Goal: Transaction & Acquisition: Obtain resource

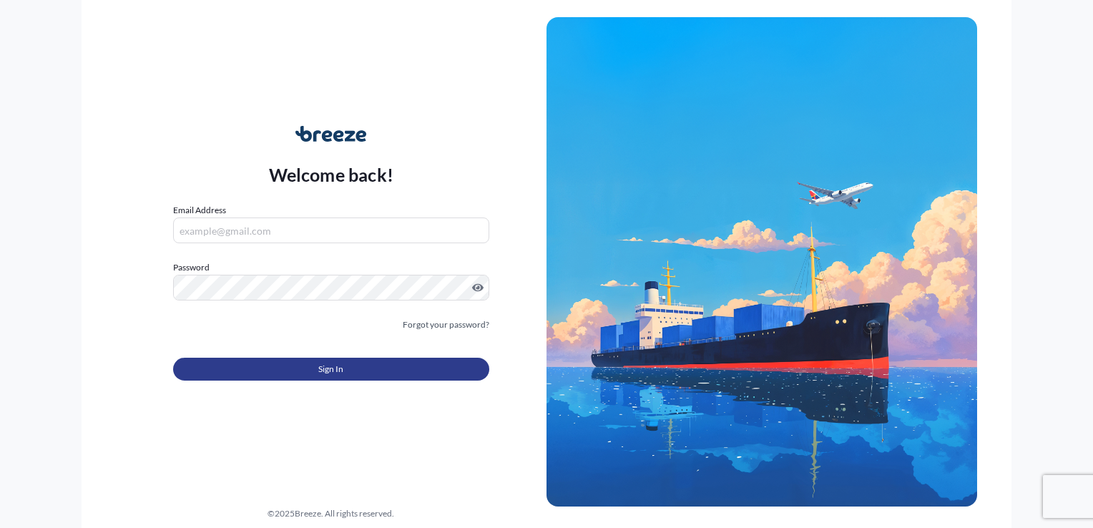
type input "[EMAIL_ADDRESS][DOMAIN_NAME]"
click at [293, 371] on button "Sign In" at bounding box center [331, 369] width 316 height 23
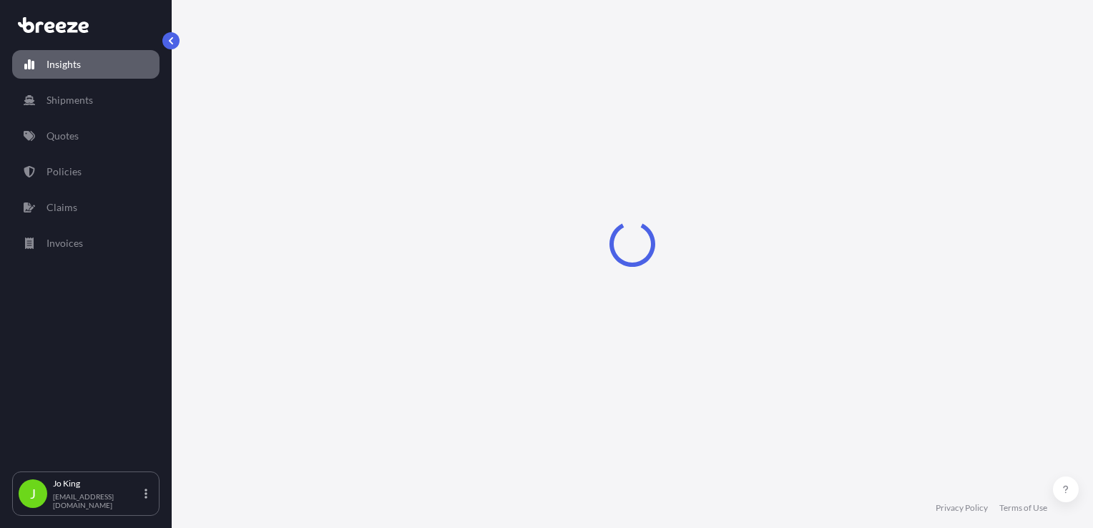
select select "2025"
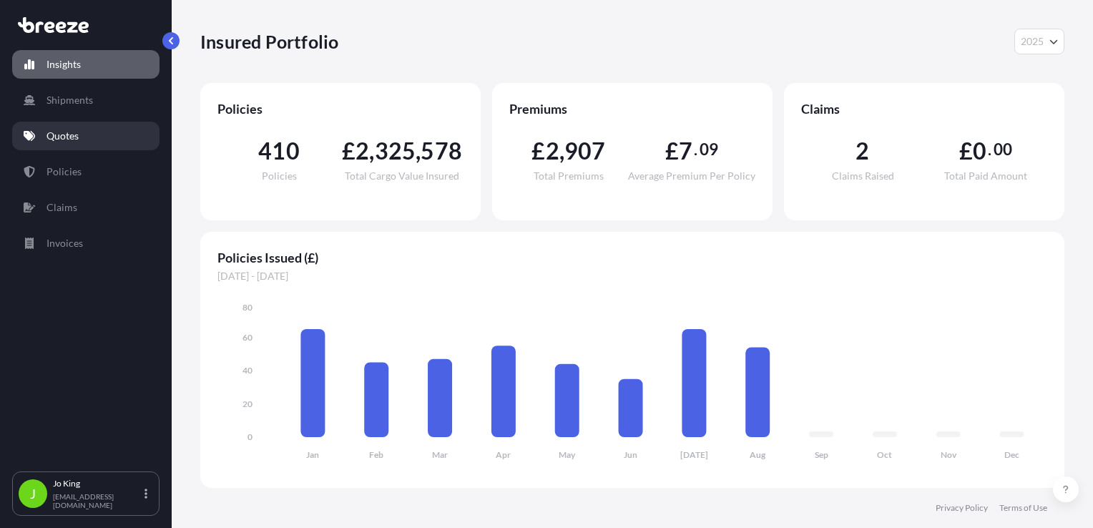
click at [74, 142] on p "Quotes" at bounding box center [63, 136] width 32 height 14
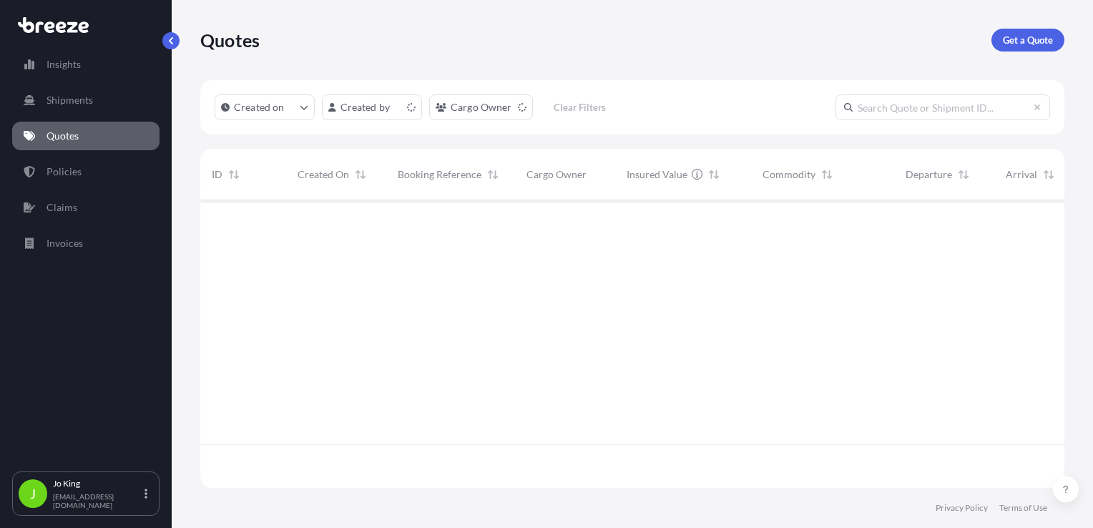
scroll to position [285, 853]
click at [1022, 36] on p "Get a Quote" at bounding box center [1028, 40] width 50 height 14
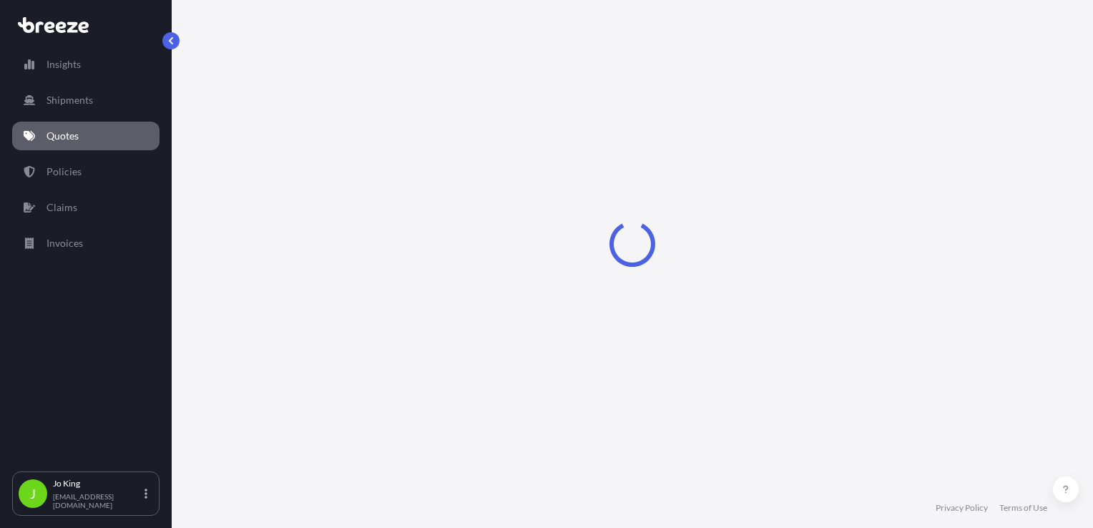
scroll to position [21, 0]
select select "Sea"
select select "1"
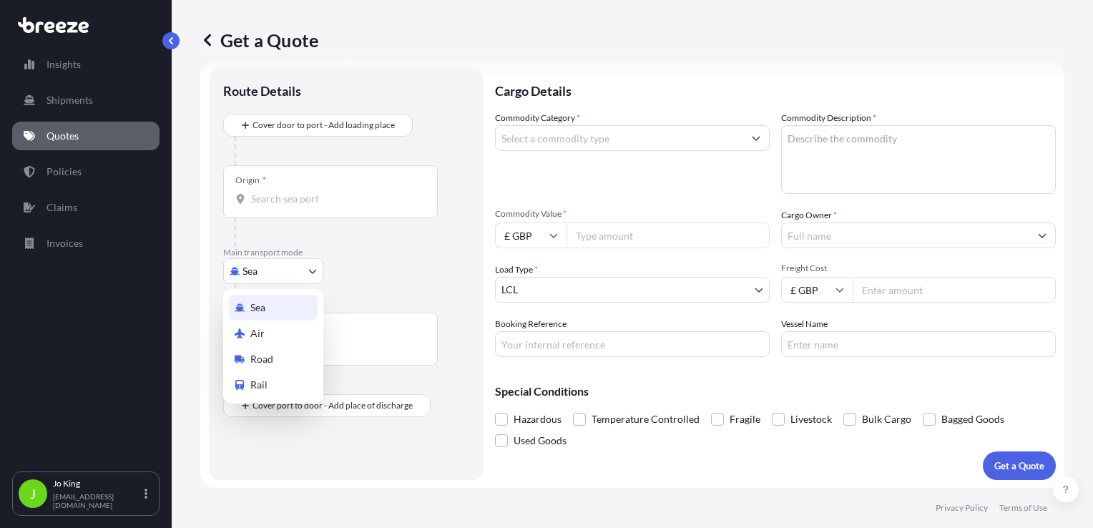
click at [272, 266] on body "Insights Shipments Quotes Policies Claims Invoices J [PERSON_NAME] [EMAIL_ADDRE…" at bounding box center [546, 264] width 1093 height 528
click at [256, 353] on span "Road" at bounding box center [261, 359] width 23 height 14
select select "Road"
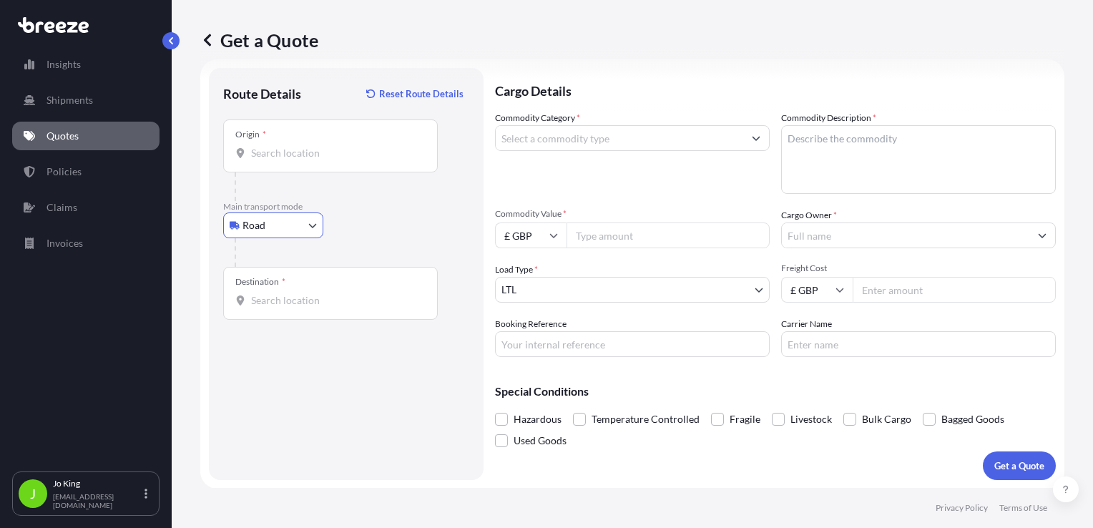
click at [263, 158] on input "Origin *" at bounding box center [335, 153] width 169 height 14
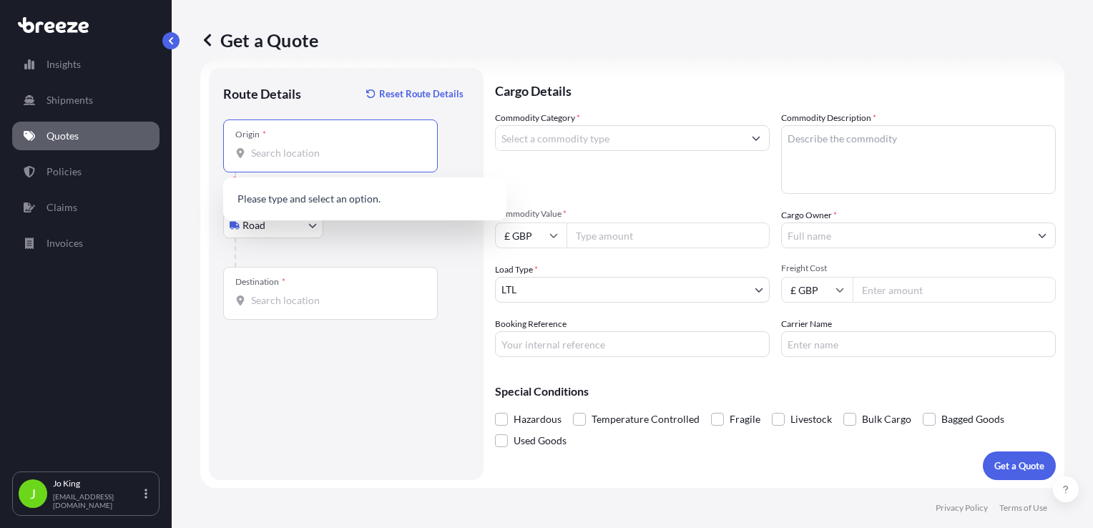
paste input "EC2R 7BP"
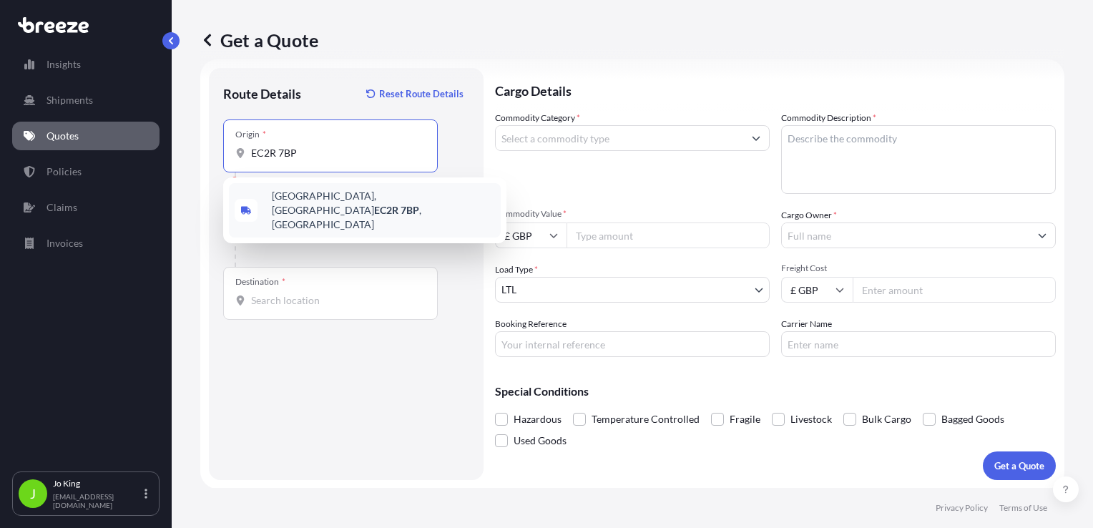
click at [306, 192] on div "[STREET_ADDRESS]" at bounding box center [365, 210] width 272 height 54
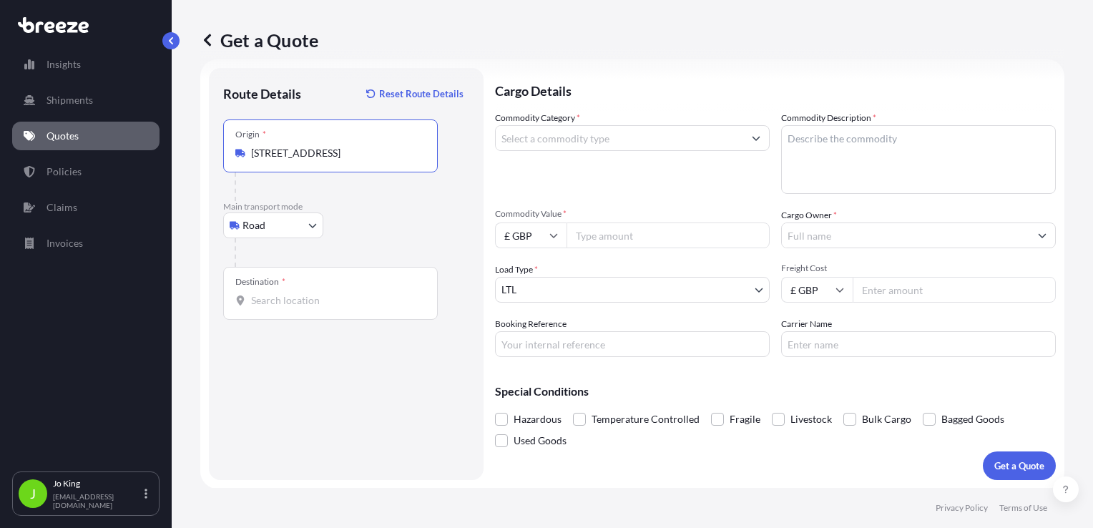
type input "[STREET_ADDRESS]"
click at [326, 298] on input "Destination *" at bounding box center [335, 300] width 169 height 14
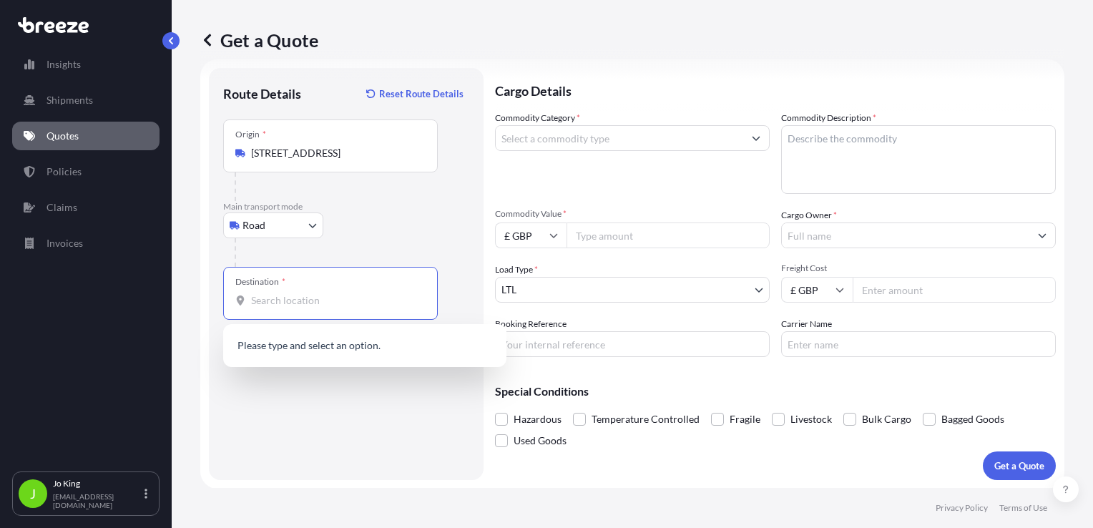
paste input "S75 4QQ"
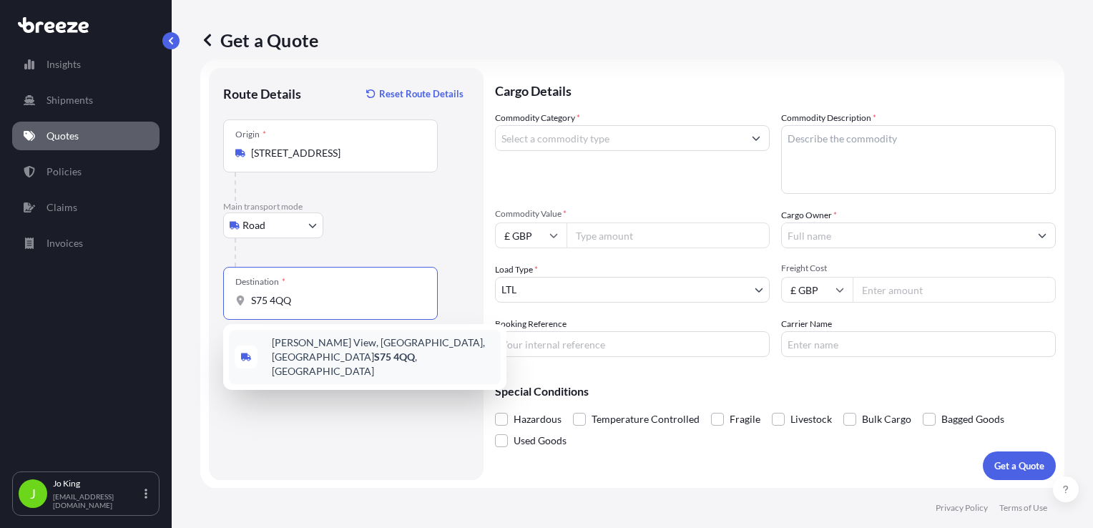
click at [303, 345] on span "[STREET_ADDRESS]" at bounding box center [383, 357] width 223 height 43
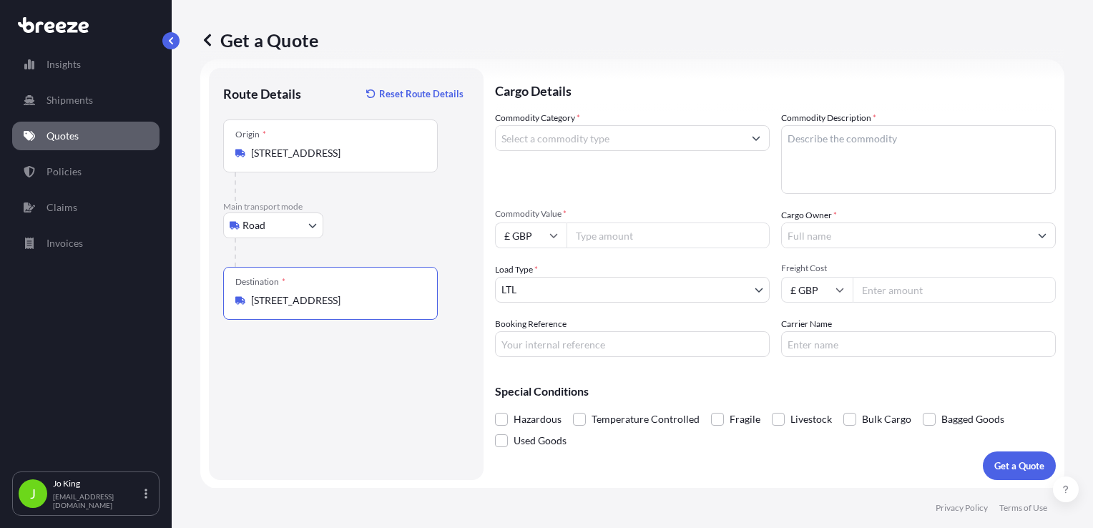
type input "[STREET_ADDRESS]"
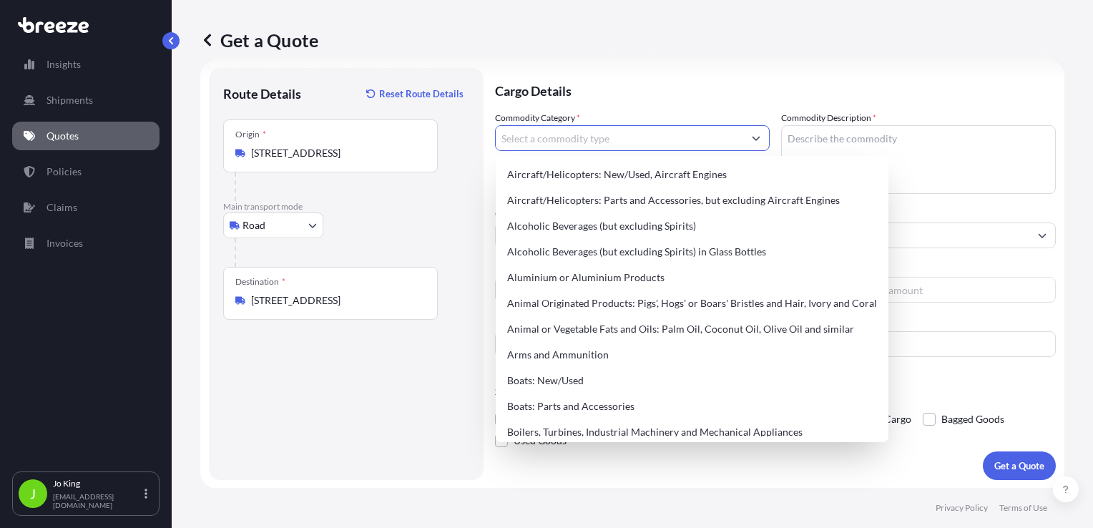
click at [530, 141] on input "Commodity Category *" at bounding box center [620, 138] width 248 height 26
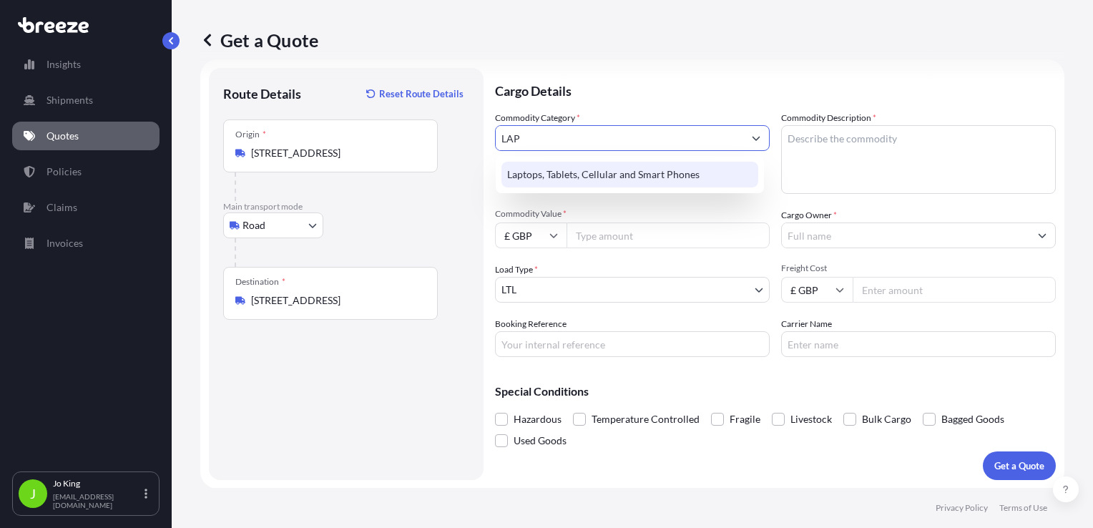
click at [561, 172] on div "Laptops, Tablets, Cellular and Smart Phones" at bounding box center [630, 175] width 257 height 26
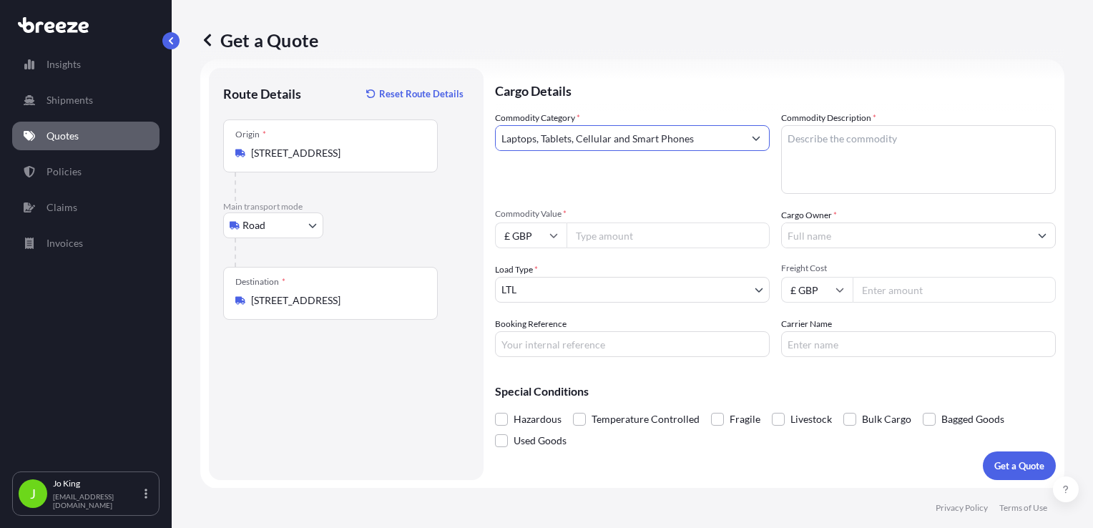
type input "Laptops, Tablets, Cellular and Smart Phones"
click at [868, 129] on textarea "Commodity Description *" at bounding box center [918, 159] width 275 height 69
type textarea "LAPTOP"
click at [590, 237] on input "Commodity Value *" at bounding box center [668, 235] width 203 height 26
type input "700"
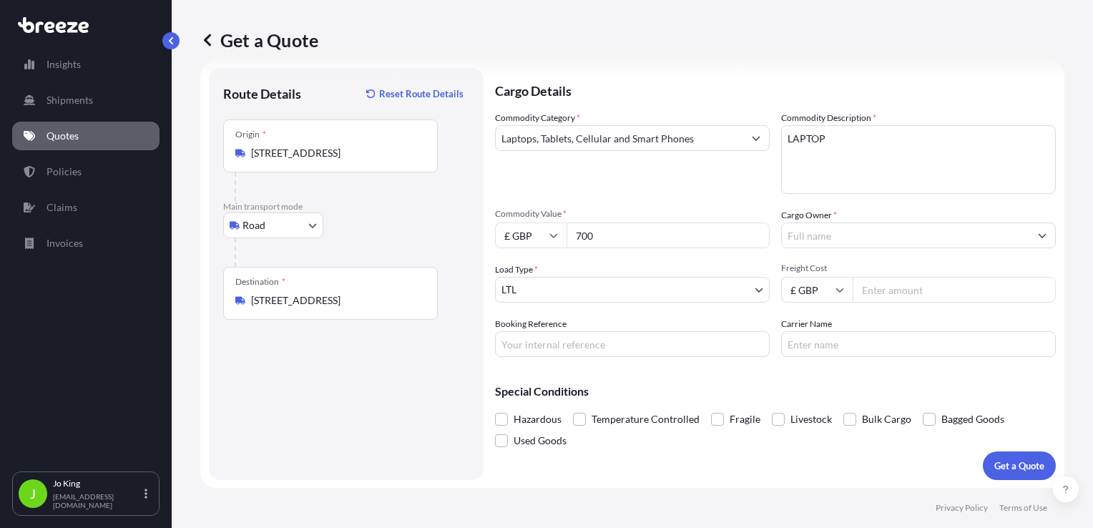
click at [828, 235] on input "Cargo Owner *" at bounding box center [906, 235] width 248 height 26
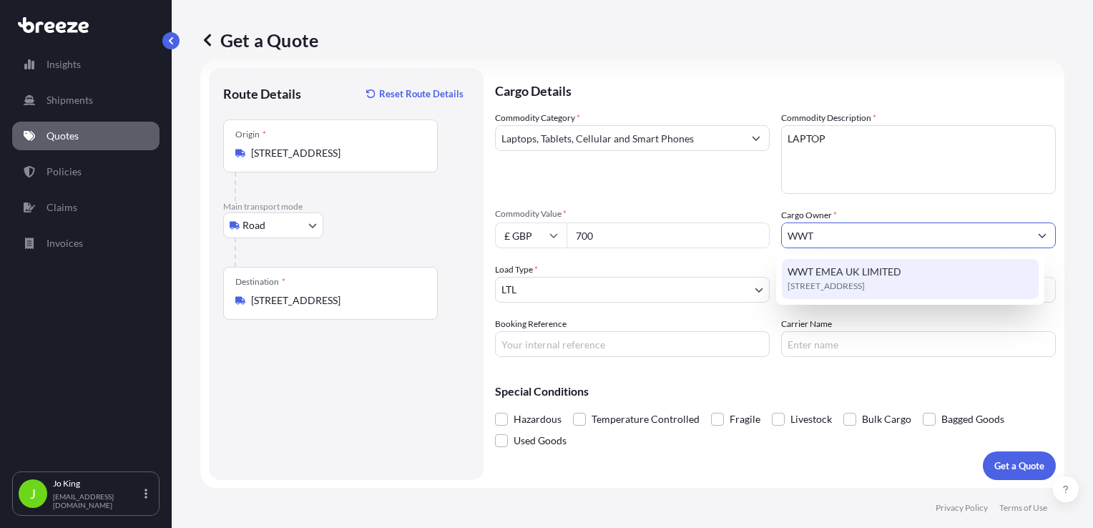
click at [843, 268] on span "WWT EMEA UK LIMITED" at bounding box center [845, 272] width 114 height 14
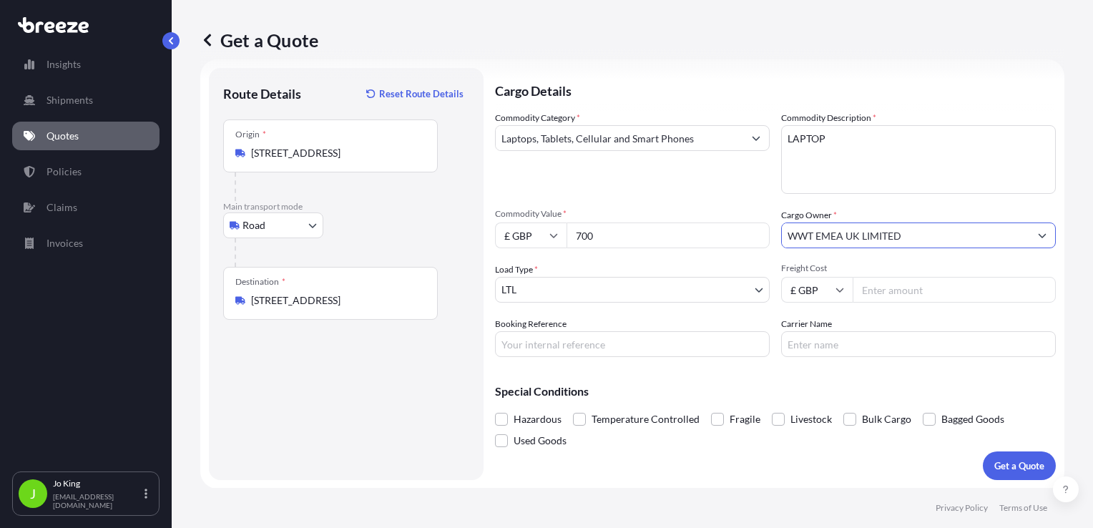
type input "WWT EMEA UK LIMITED"
click at [877, 293] on input "Freight Cost" at bounding box center [954, 290] width 203 height 26
type input "12.01"
click at [600, 346] on input "Booking Reference" at bounding box center [632, 344] width 275 height 26
type input "2214921"
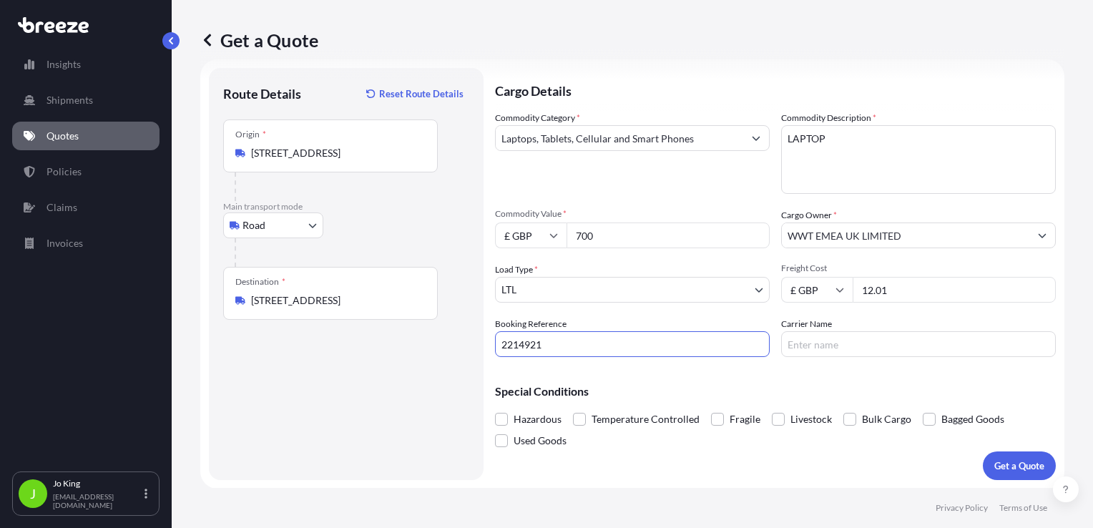
click at [994, 466] on p "Get a Quote" at bounding box center [1019, 466] width 50 height 14
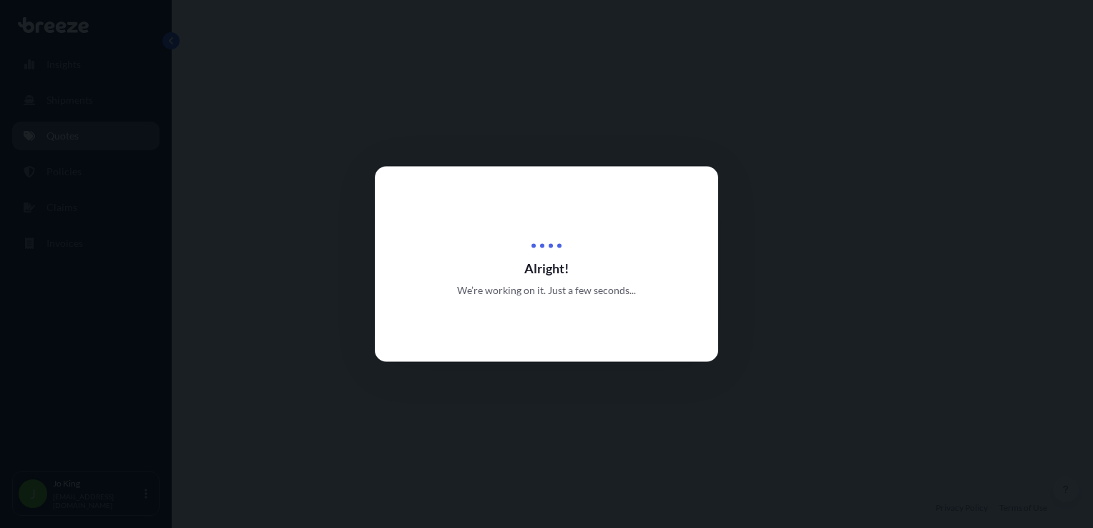
select select "Road"
select select "1"
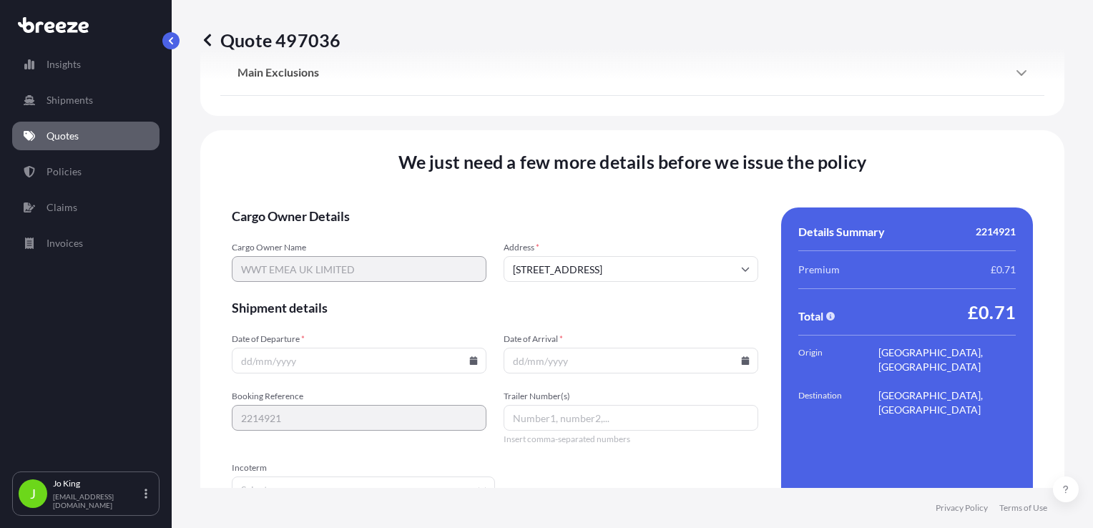
scroll to position [1784, 0]
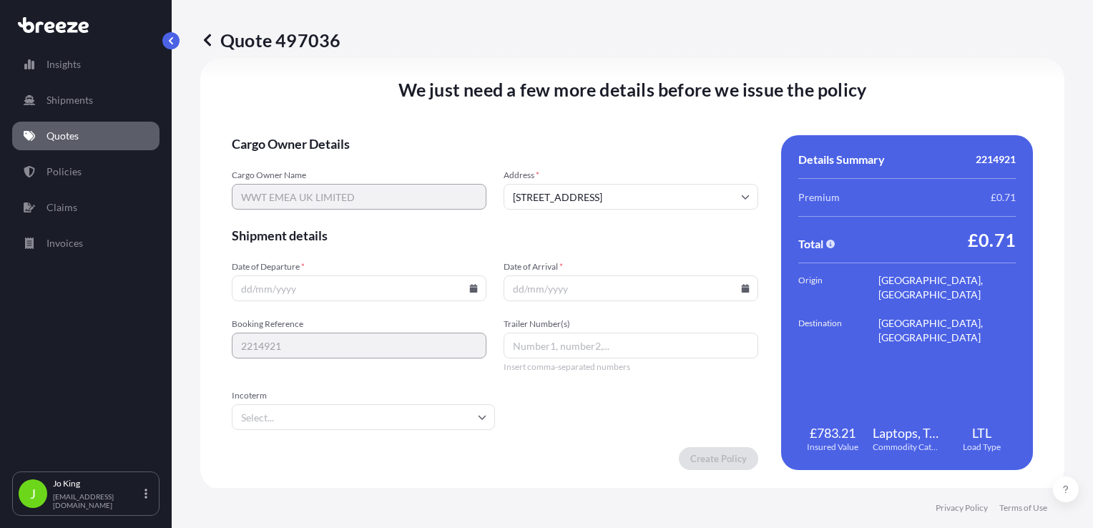
click at [472, 291] on icon at bounding box center [474, 288] width 8 height 9
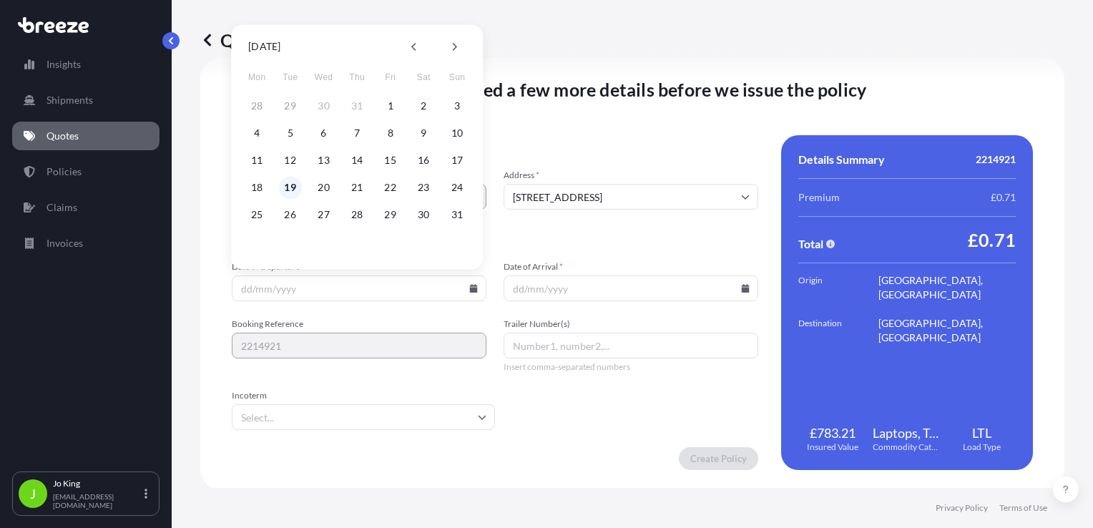
click at [292, 185] on button "19" at bounding box center [290, 187] width 23 height 23
type input "[DATE]"
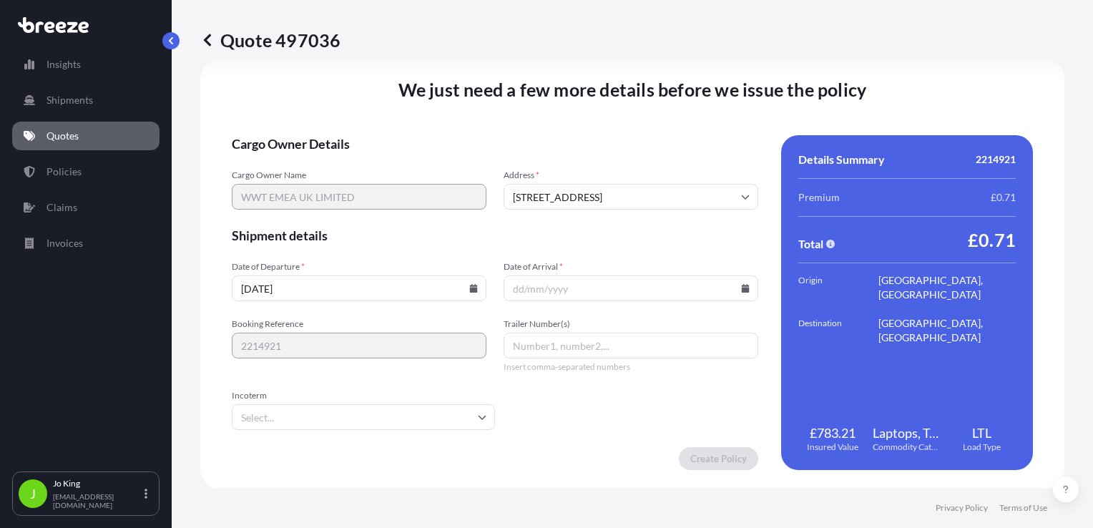
click at [742, 293] on input "Date of Arrival *" at bounding box center [631, 288] width 255 height 26
click at [738, 293] on input "Date of Arrival *" at bounding box center [631, 288] width 255 height 26
click at [742, 285] on icon at bounding box center [746, 288] width 8 height 9
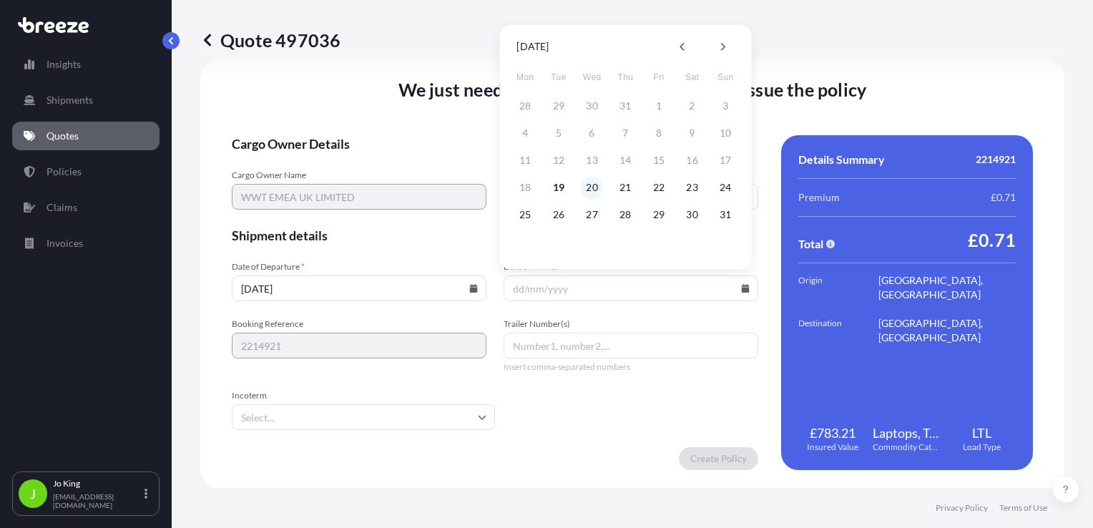
click at [598, 190] on button "20" at bounding box center [592, 187] width 23 height 23
type input "[DATE]"
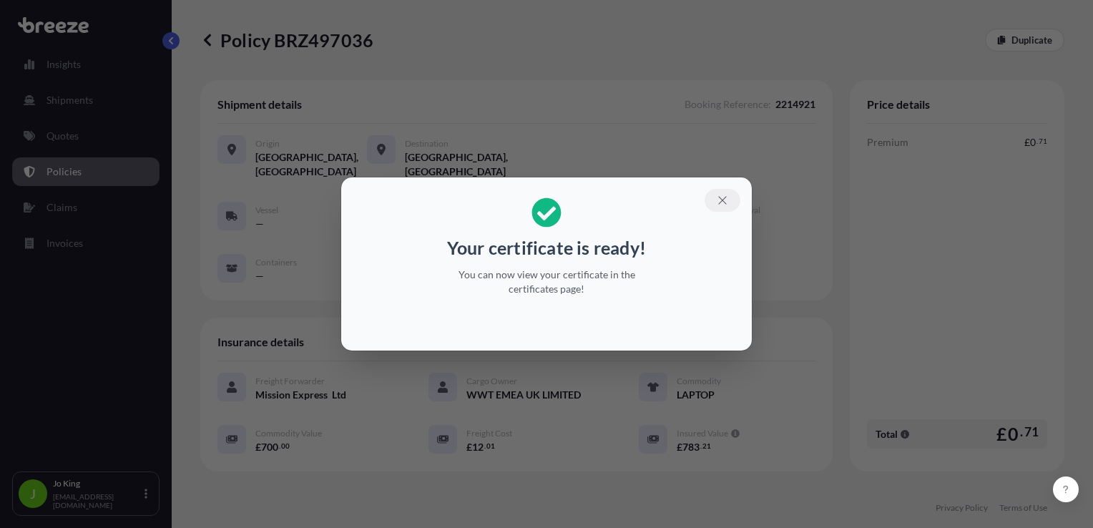
click at [721, 202] on icon "button" at bounding box center [722, 200] width 8 height 8
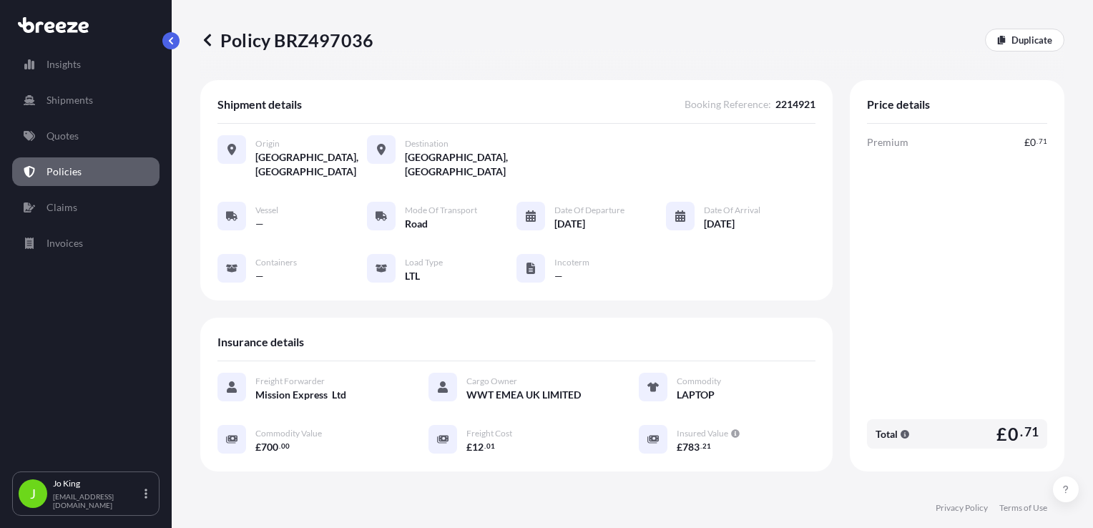
click at [336, 44] on p "Policy BRZ497036" at bounding box center [286, 40] width 173 height 23
copy p "BRZ497036"
